Goal: Check status: Check status

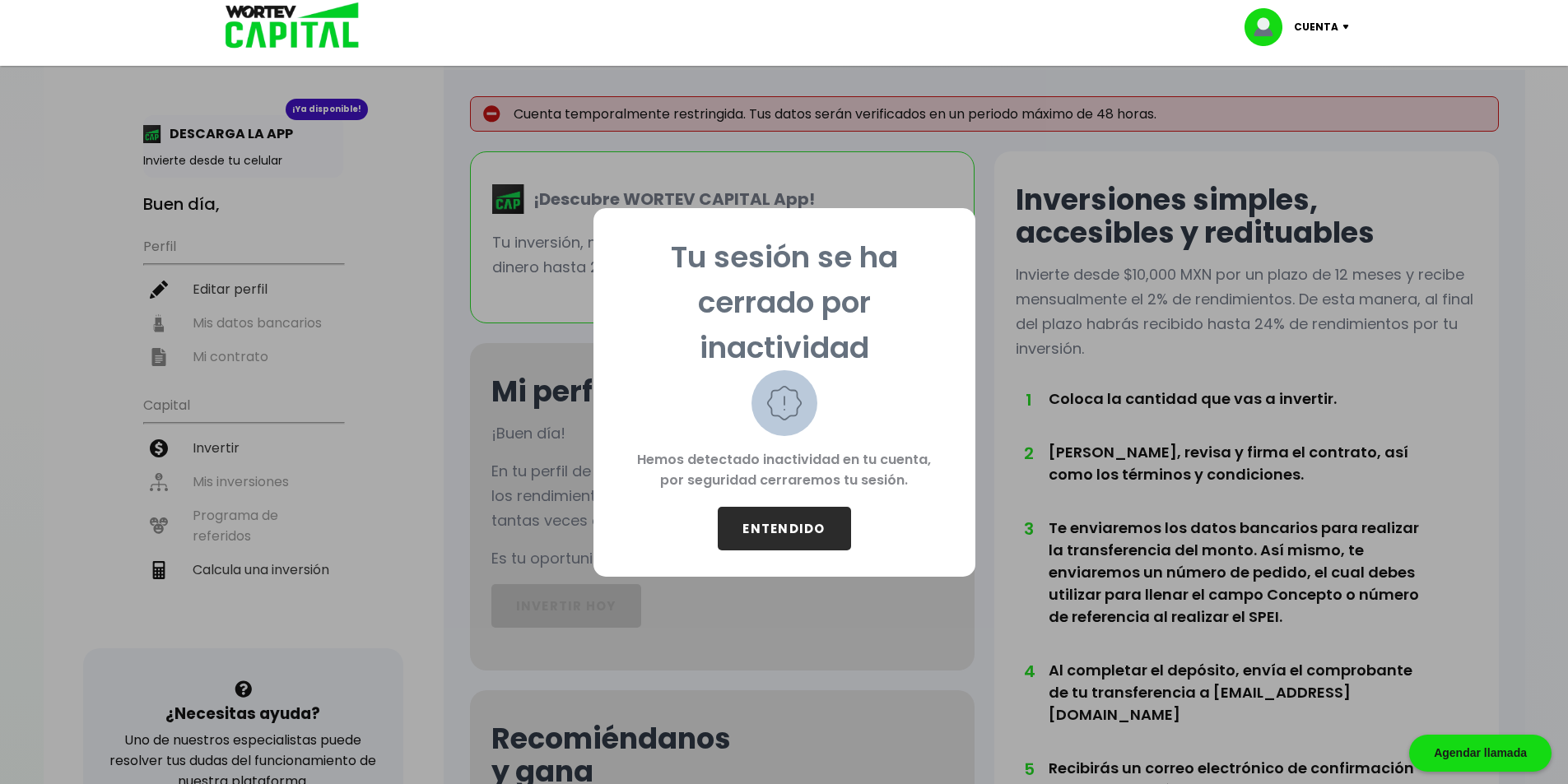
click at [806, 536] on button "ENTENDIDO" at bounding box center [784, 528] width 133 height 43
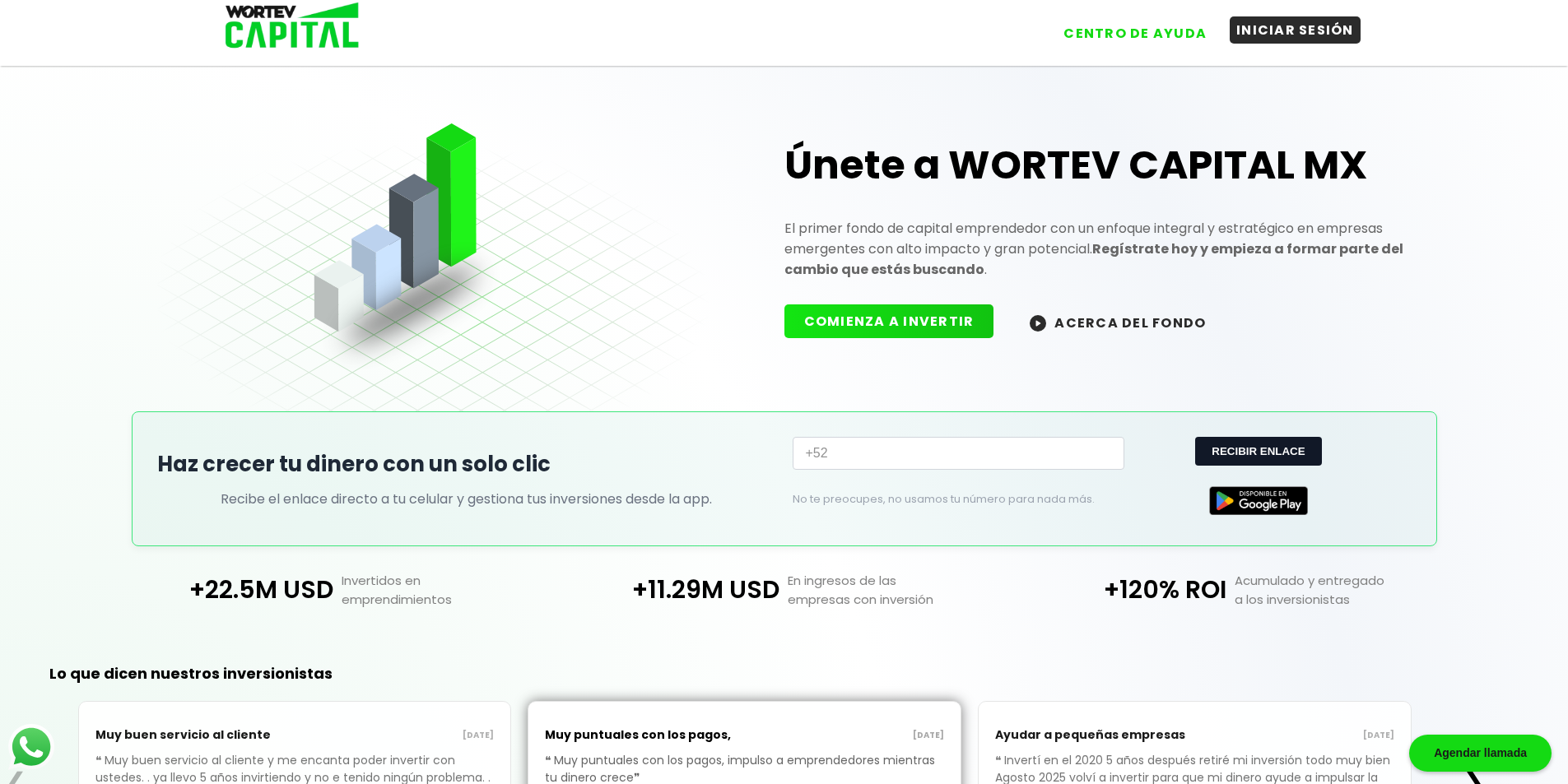
click at [1251, 43] on button "INICIAR SESIÓN" at bounding box center [1295, 30] width 130 height 27
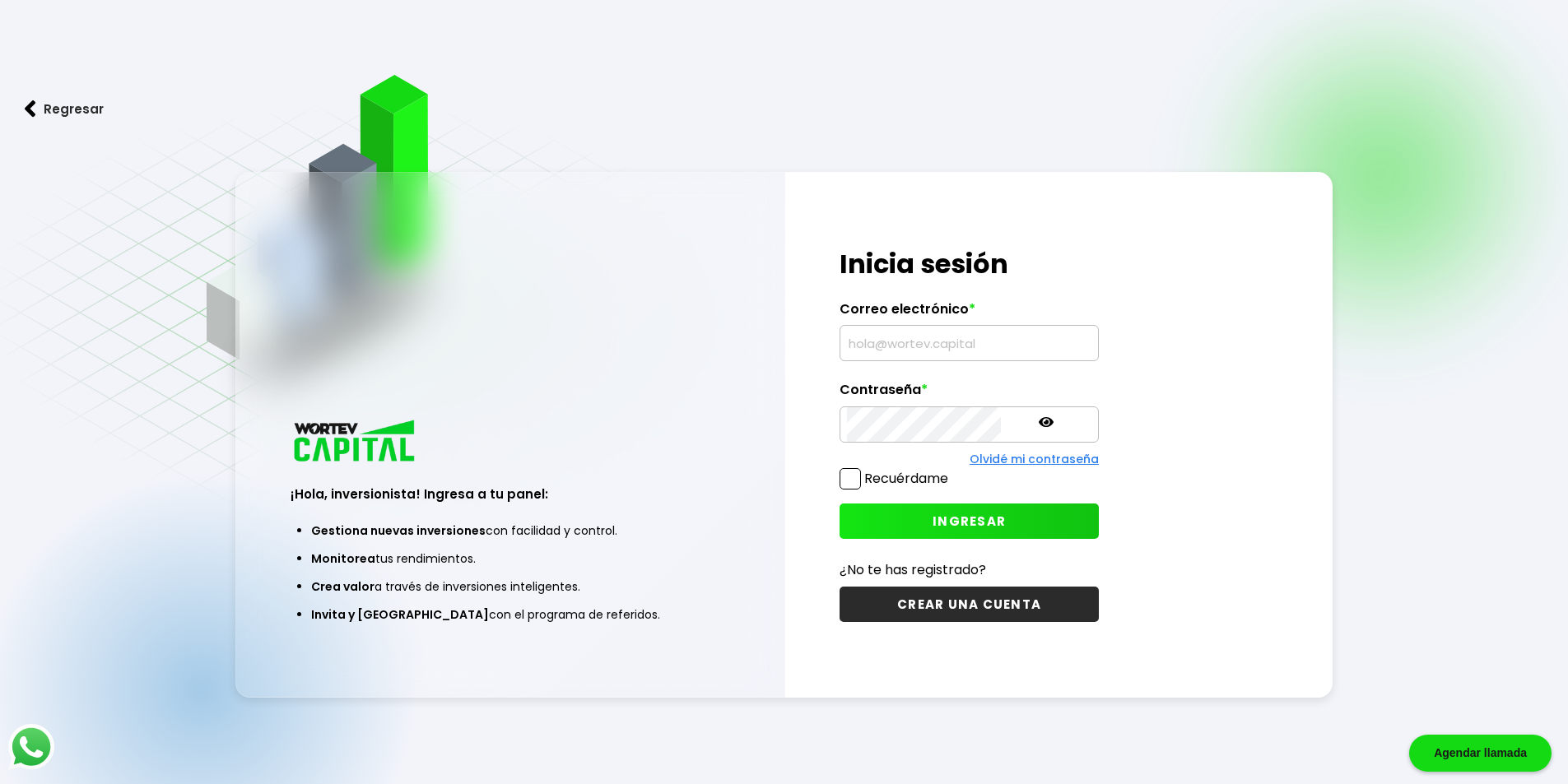
type input "[EMAIL_ADDRESS][DOMAIN_NAME]"
click at [852, 477] on span at bounding box center [850, 478] width 22 height 22
click at [951, 470] on input "Recuérdame" at bounding box center [951, 470] width 0 height 0
click at [932, 525] on span "INGRESAR" at bounding box center [969, 522] width 73 height 17
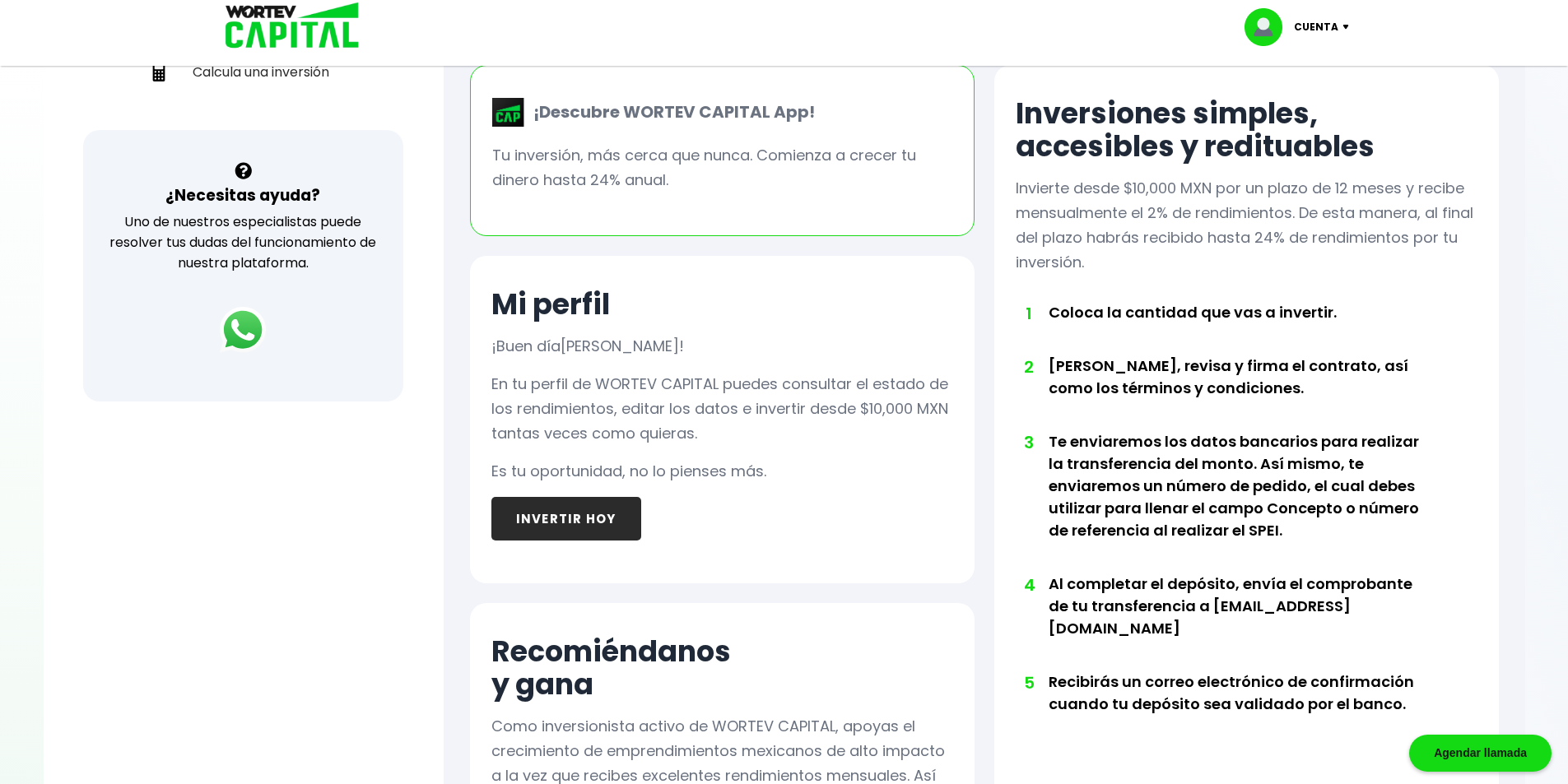
scroll to position [254, 0]
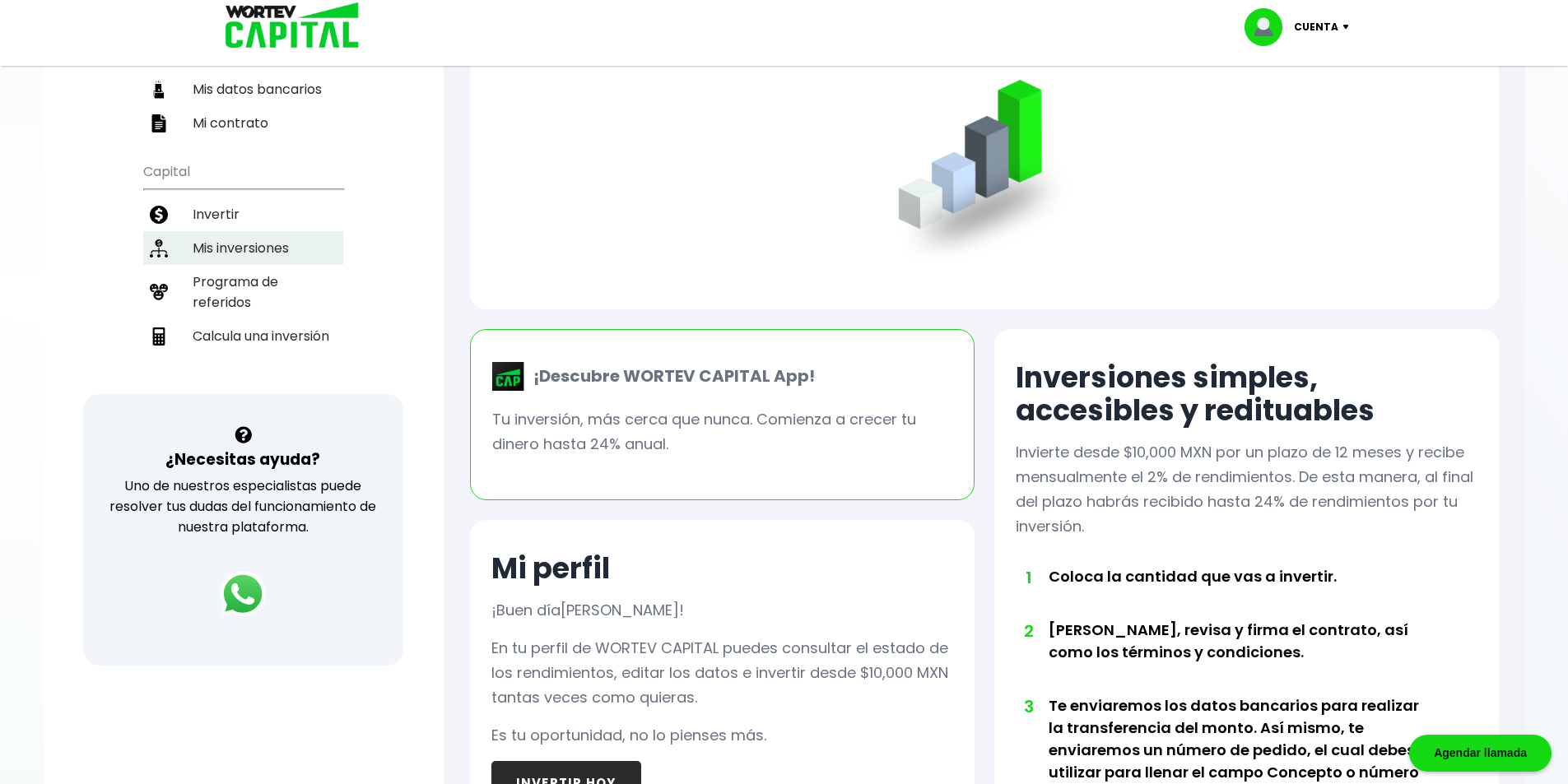
click at [237, 231] on li "Mis inversiones" at bounding box center [244, 248] width 200 height 34
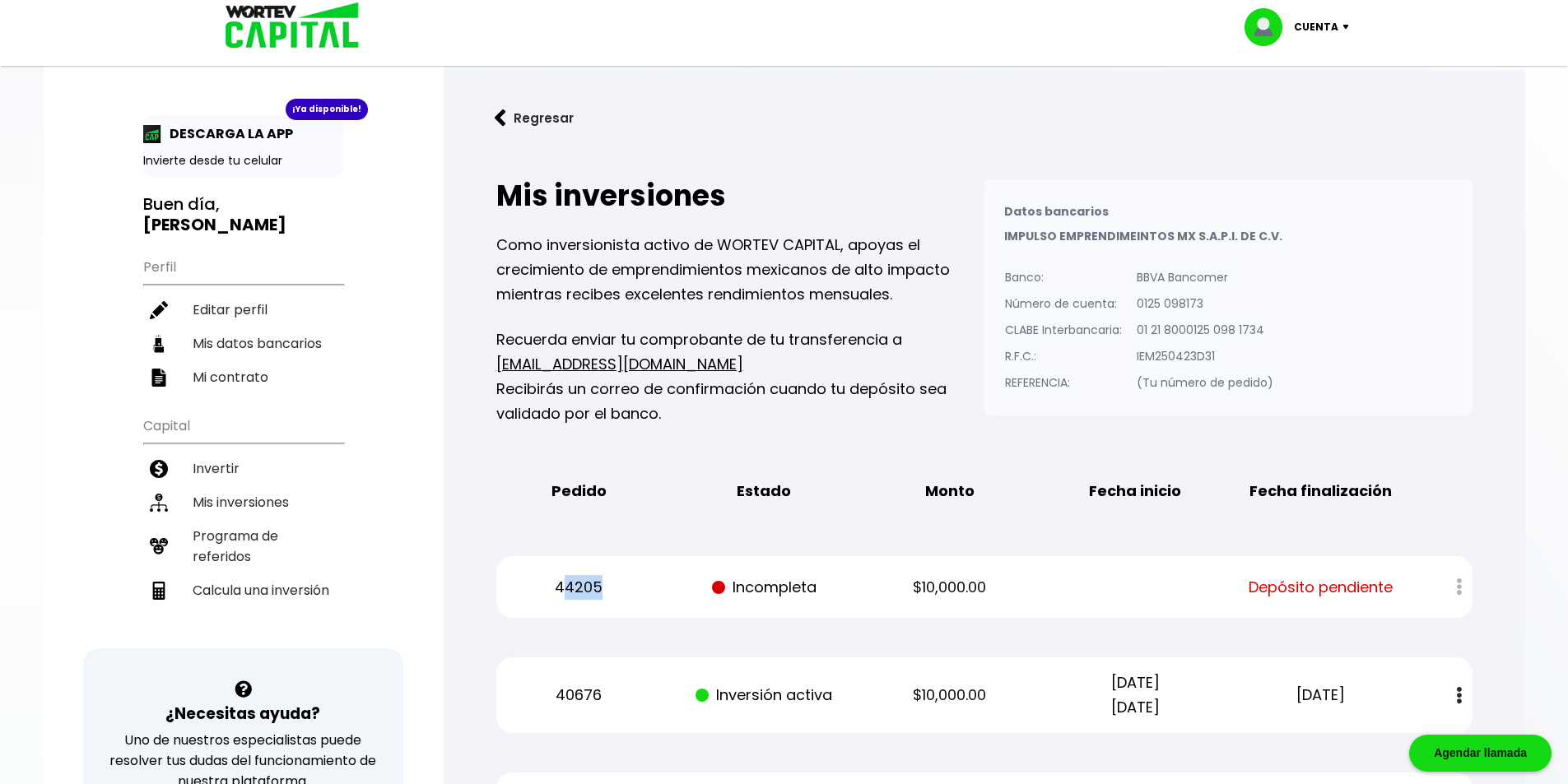
drag, startPoint x: 844, startPoint y: 590, endPoint x: 501, endPoint y: 583, distance: 343.1
click at [524, 584] on div "44205 Incompleta $10,000.00 Depósito pendiente" at bounding box center [984, 587] width 976 height 62
click at [952, 577] on p "$10,000.00" at bounding box center [950, 587] width 157 height 24
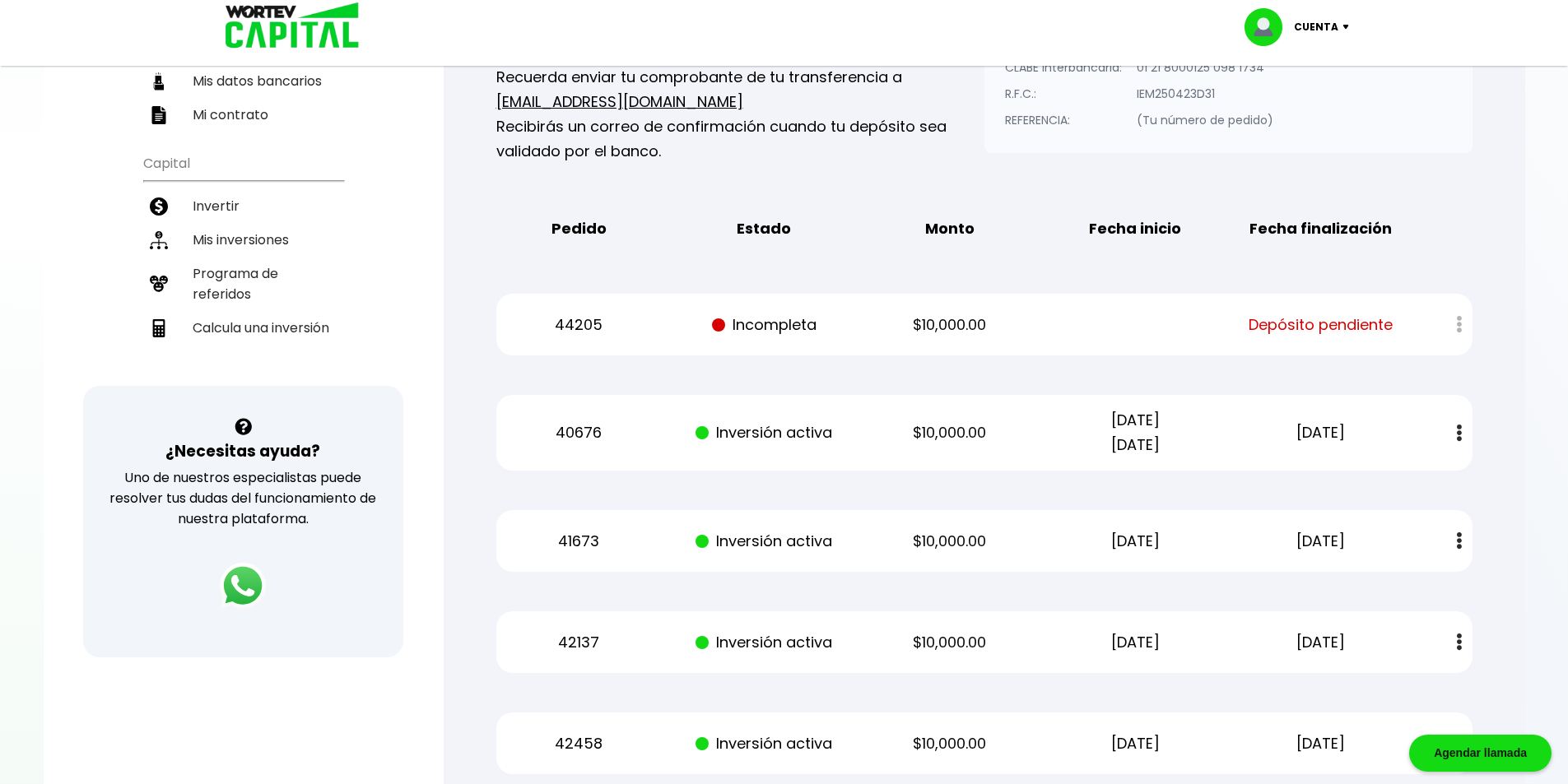
scroll to position [494, 0]
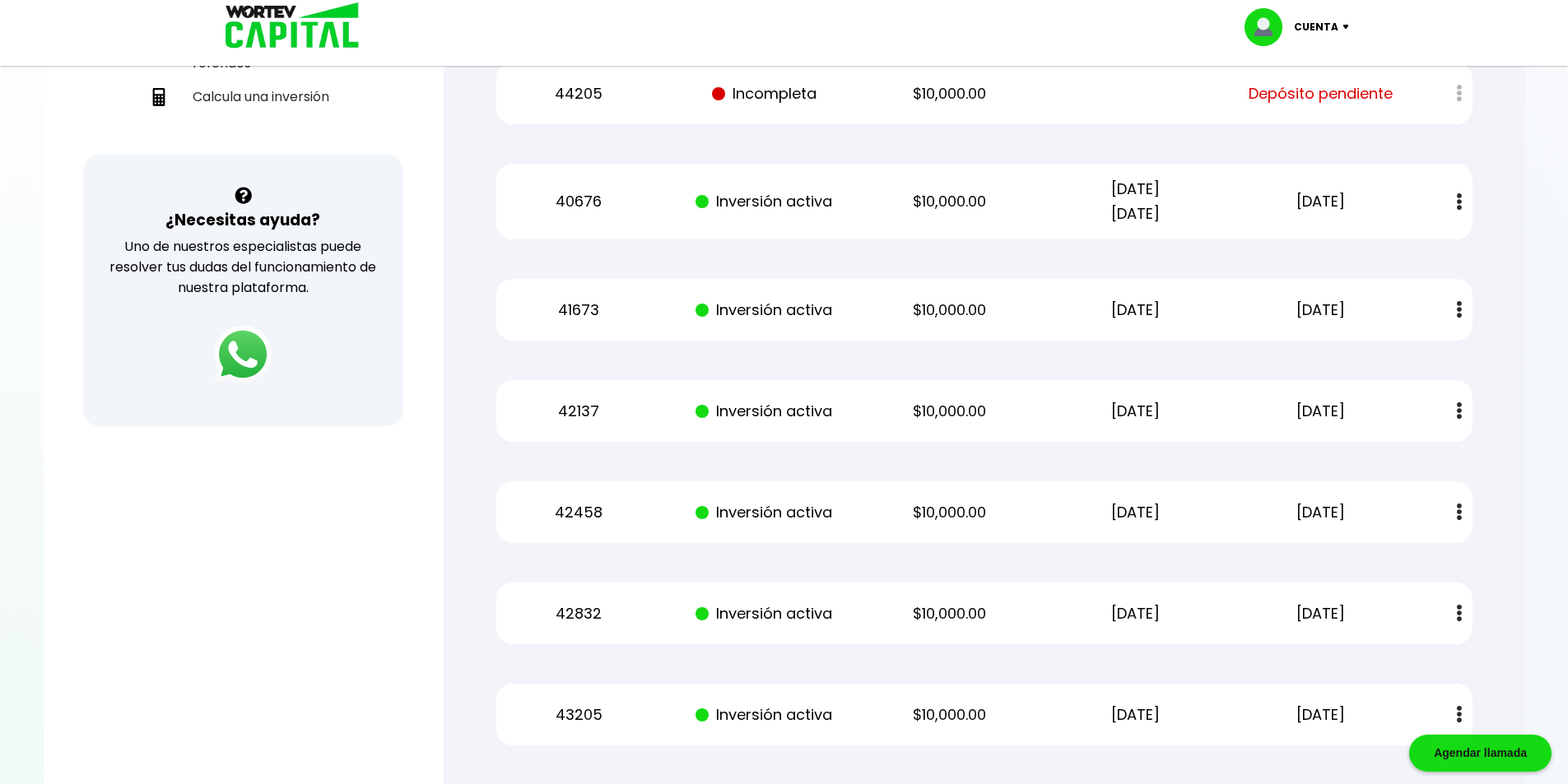
click at [250, 359] on img at bounding box center [243, 355] width 57 height 57
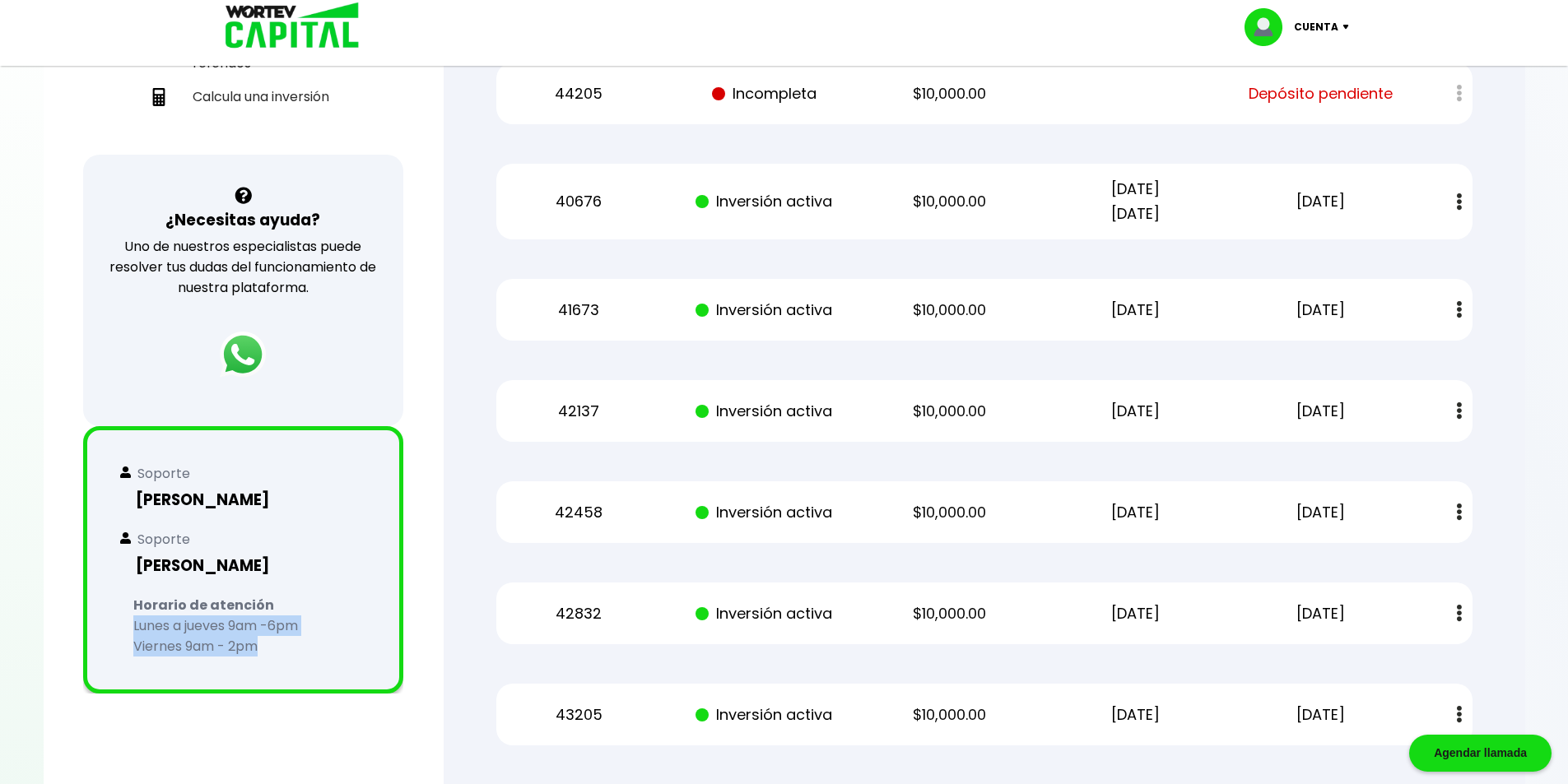
drag, startPoint x: 148, startPoint y: 630, endPoint x: 324, endPoint y: 641, distance: 176.3
click at [324, 641] on div "Soporte [PERSON_NAME] [PERSON_NAME] de atención [DATE] a [DATE] 9am -6pm [DATE]…" at bounding box center [244, 560] width 320 height 268
drag, startPoint x: 232, startPoint y: 639, endPoint x: 123, endPoint y: 615, distance: 111.6
click at [114, 616] on div "Soporte [PERSON_NAME] [PERSON_NAME] de atención [DATE] a [DATE] 9am -6pm [DATE]…" at bounding box center [244, 560] width 320 height 268
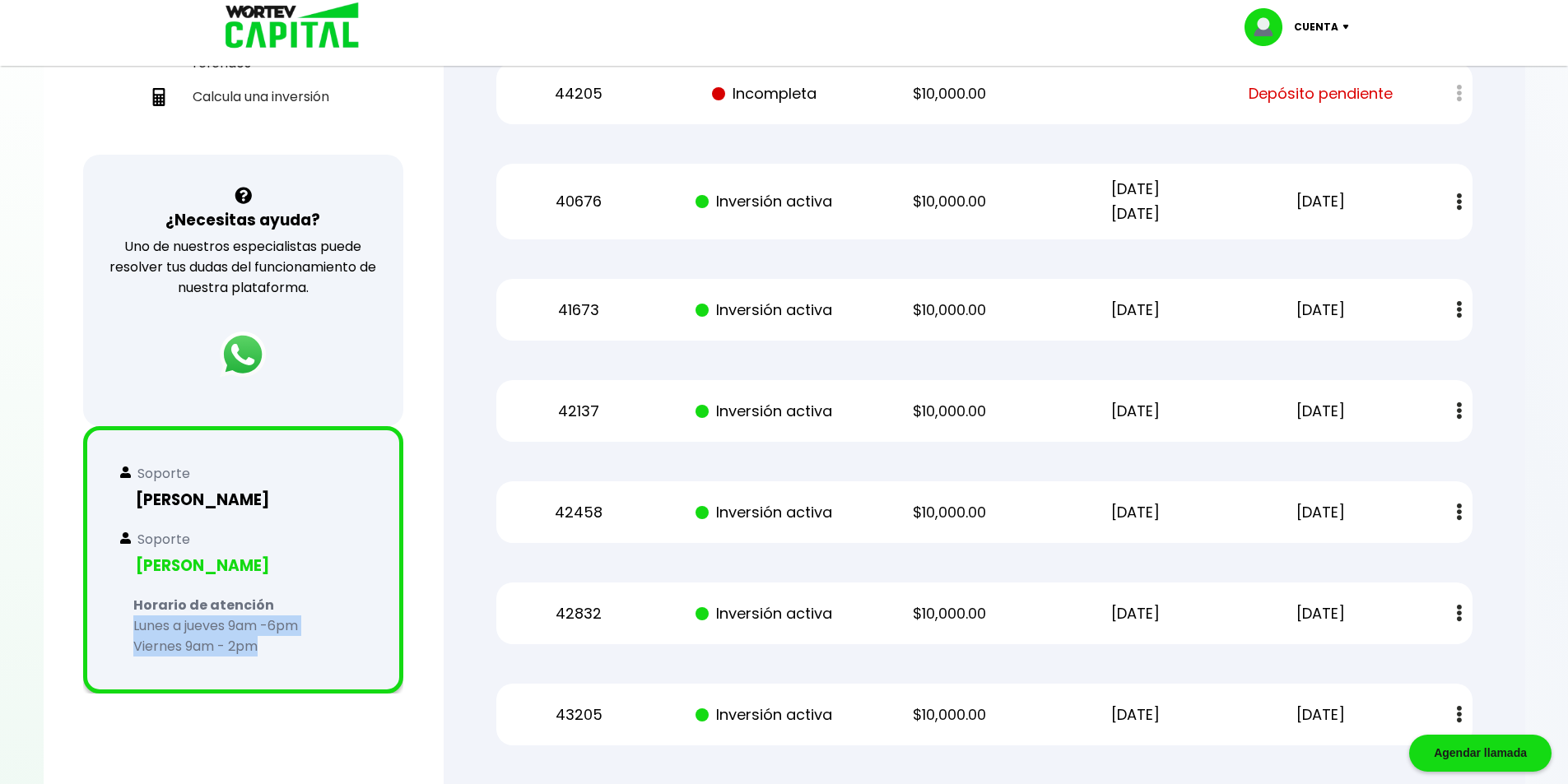
click at [281, 537] on div "Soporte" at bounding box center [243, 539] width 246 height 21
click at [429, 349] on div "¡Ya disponible! DESCARGA LA APP Invierte desde tu celular Buen día, [PERSON_NAM…" at bounding box center [244, 177] width 400 height 1310
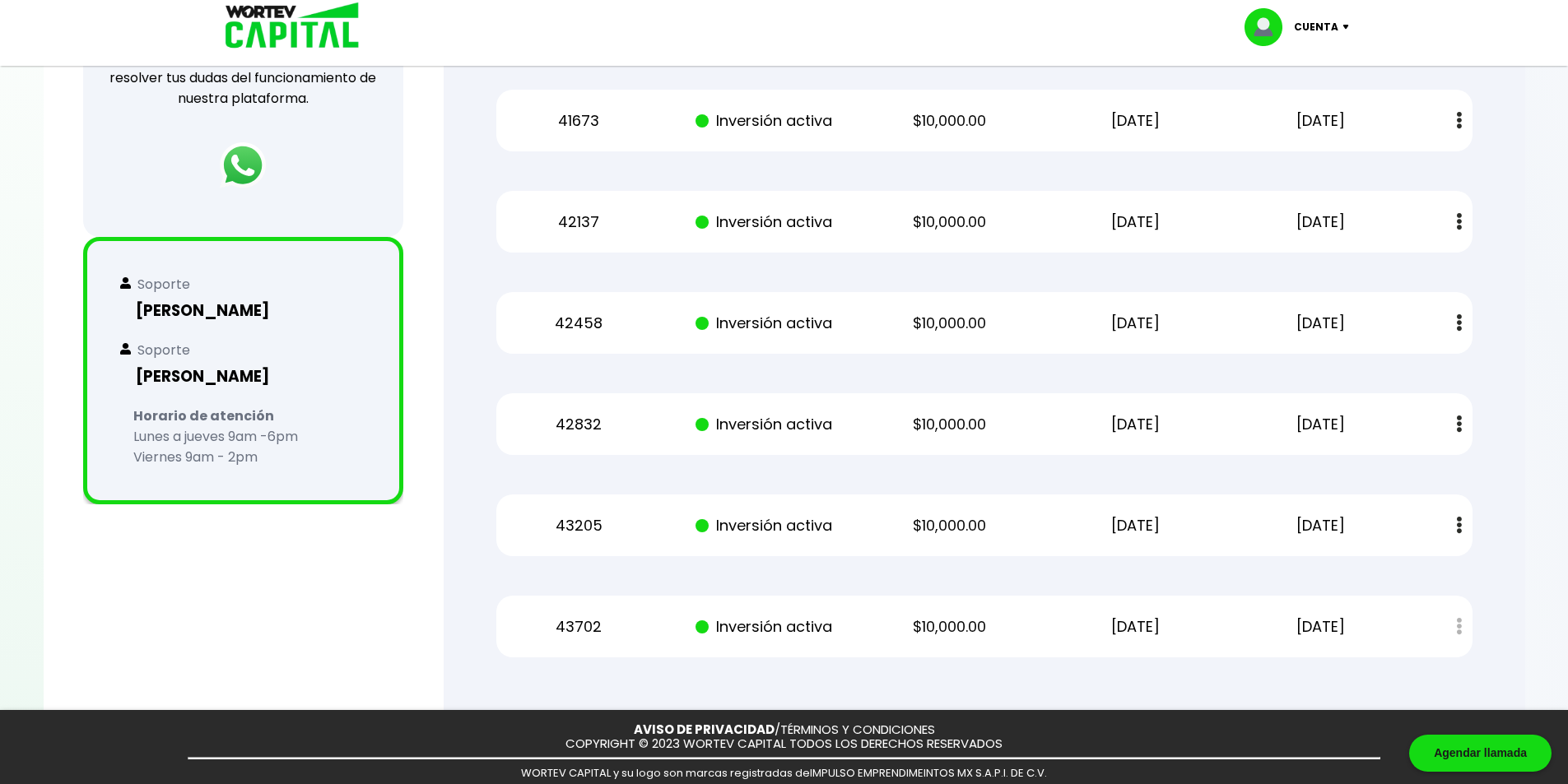
scroll to position [736, 0]
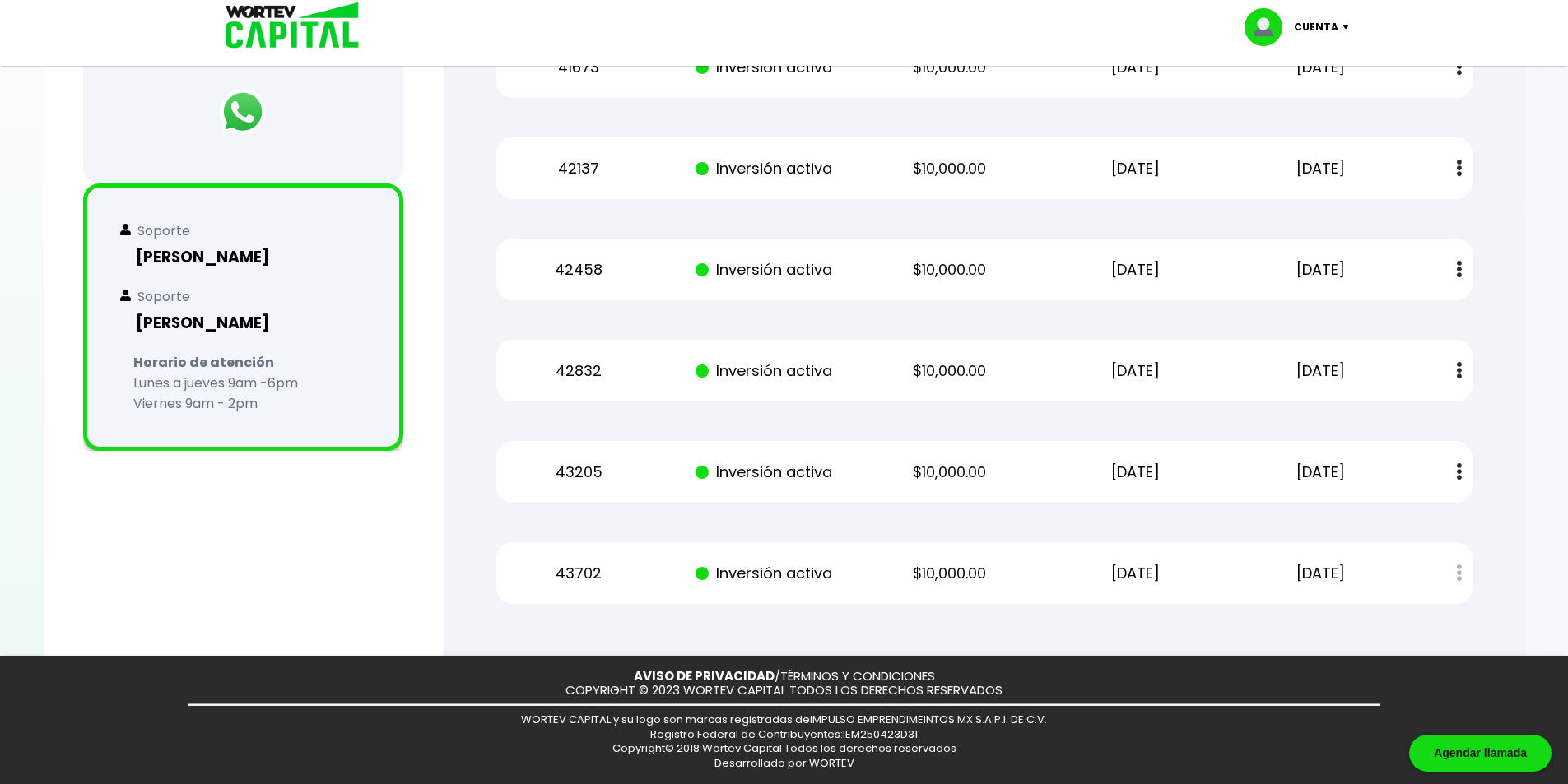
drag, startPoint x: 1146, startPoint y: 543, endPoint x: 865, endPoint y: 269, distance: 392.5
click at [898, 276] on div "Mis inversiones Como inversionista activo de WORTEV CAPITAL, apoyas el crecimie…" at bounding box center [984, 23] width 1029 height 1213
click at [1124, 311] on div "Mis inversiones Como inversionista activo de WORTEV CAPITAL, apoyas el crecimie…" at bounding box center [984, 23] width 1029 height 1213
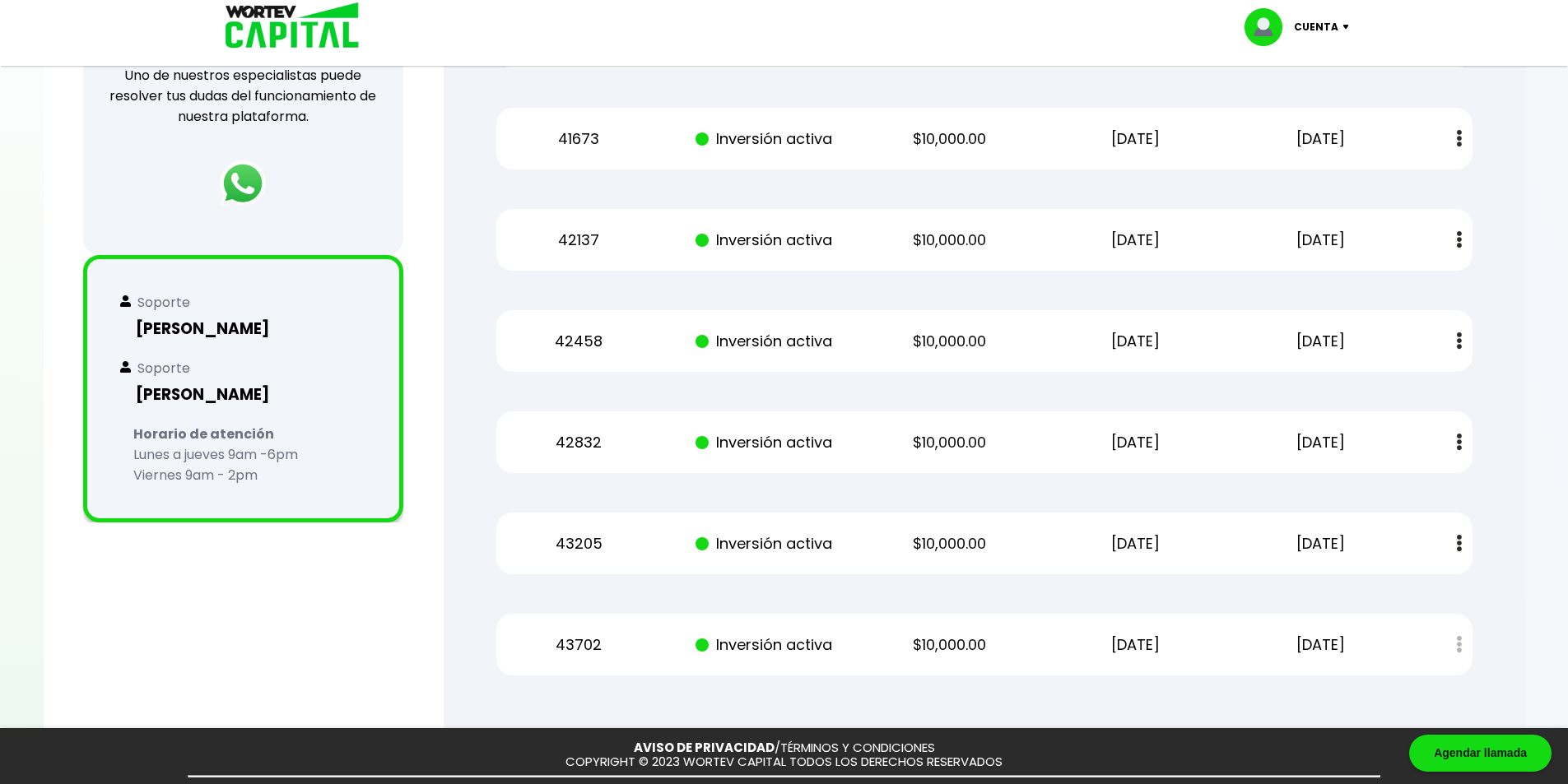
scroll to position [325, 0]
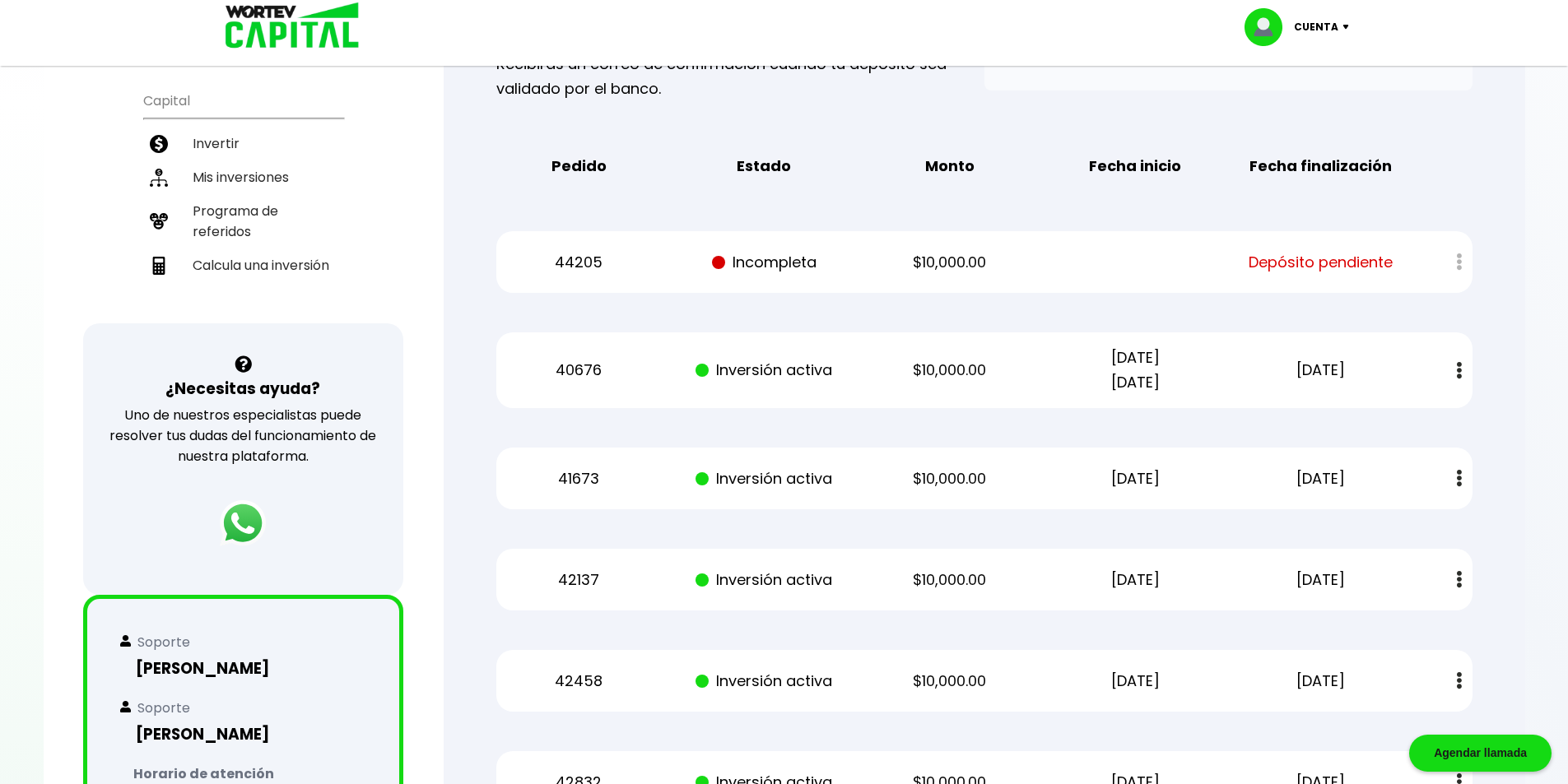
drag, startPoint x: 1201, startPoint y: 379, endPoint x: 848, endPoint y: 344, distance: 354.7
click at [861, 344] on div "40676 Inversión activa $10,000.00 [DATE] [DATE] [DATE] Estado de cuenta" at bounding box center [984, 369] width 976 height 76
click at [839, 344] on div "40676 Inversión activa $10,000.00 [DATE] [DATE] [DATE] Estado de cuenta" at bounding box center [984, 369] width 976 height 76
drag, startPoint x: 891, startPoint y: 255, endPoint x: 857, endPoint y: 255, distance: 34.0
click at [871, 255] on div "44205 Incompleta $10,000.00 Depósito pendiente" at bounding box center [984, 262] width 976 height 62
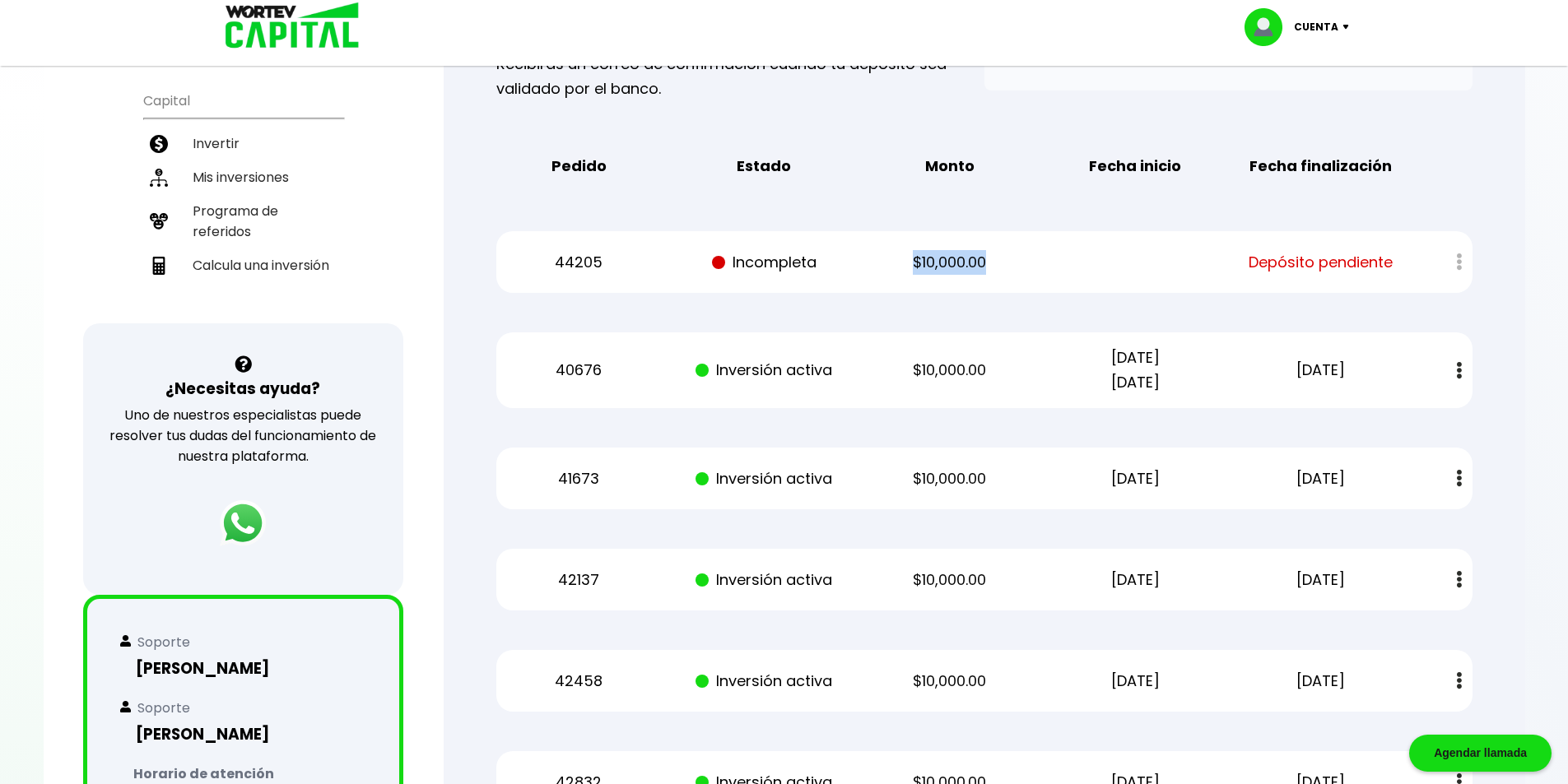
click at [857, 255] on div "44205 Incompleta $10,000.00 Depósito pendiente" at bounding box center [984, 262] width 976 height 62
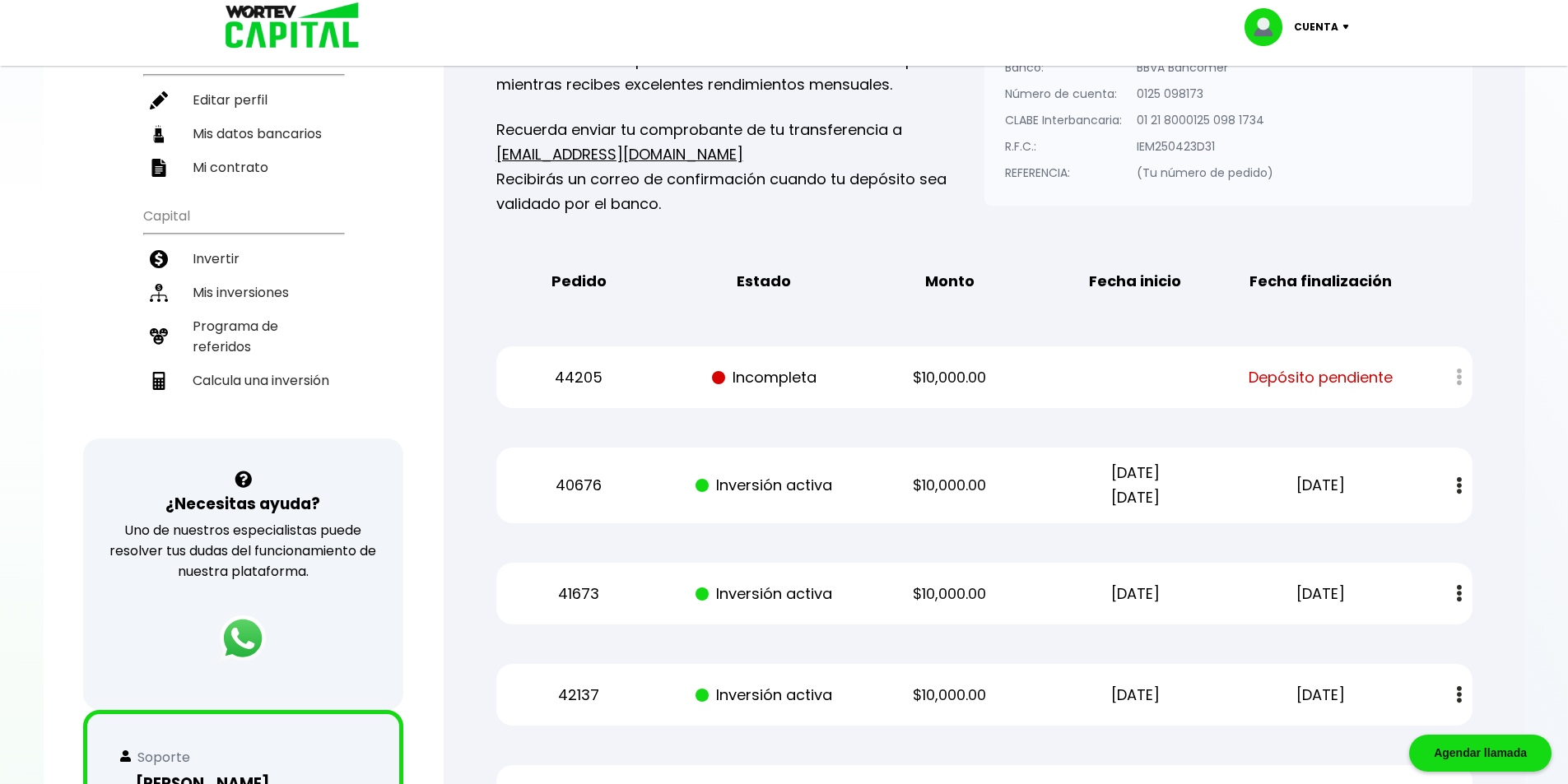
scroll to position [78, 0]
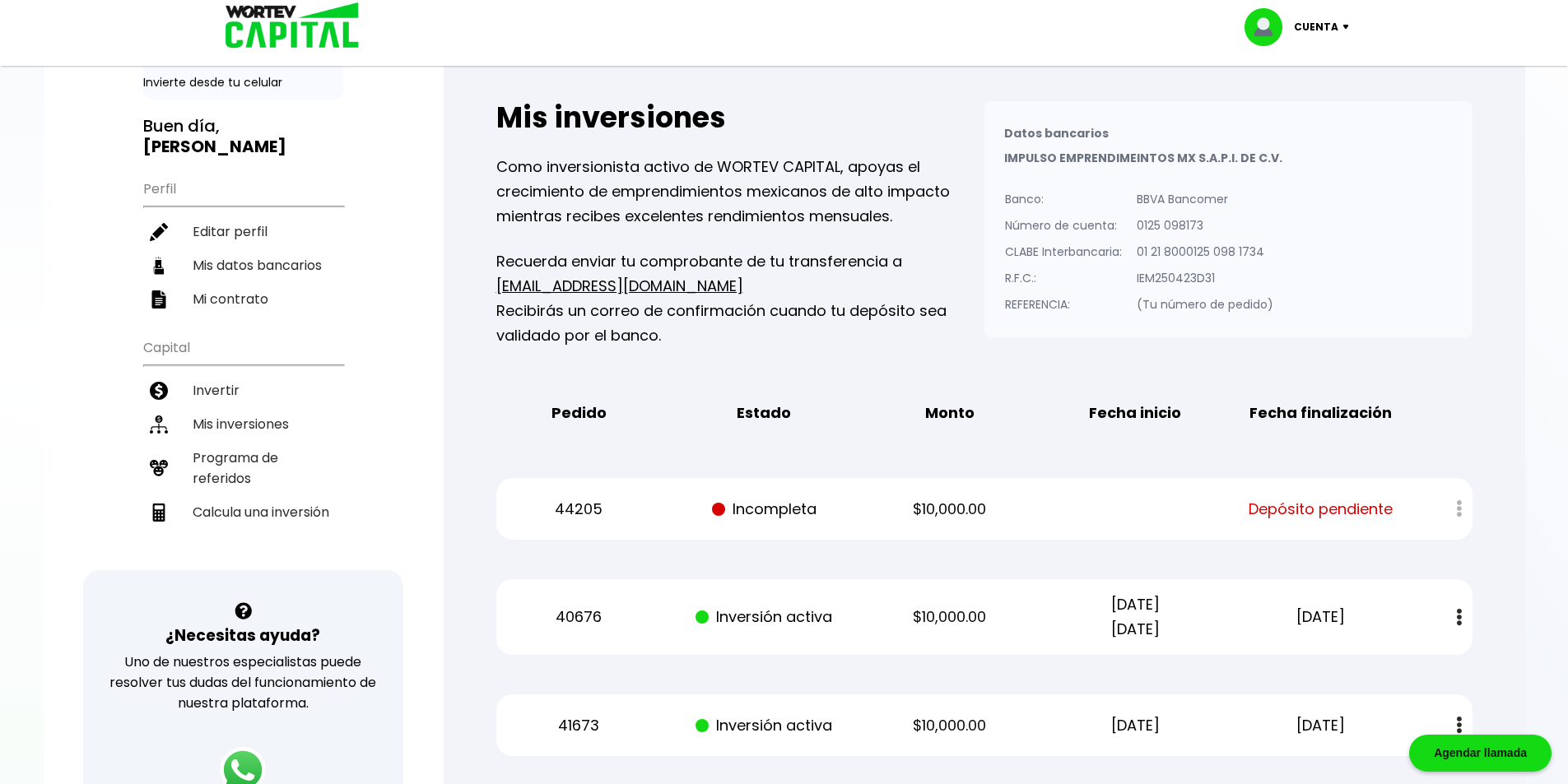
click at [1346, 33] on div "Cuenta" at bounding box center [1302, 27] width 116 height 38
click at [1310, 110] on li "Cerrar sesión" at bounding box center [1298, 110] width 131 height 34
